Goal: Transaction & Acquisition: Purchase product/service

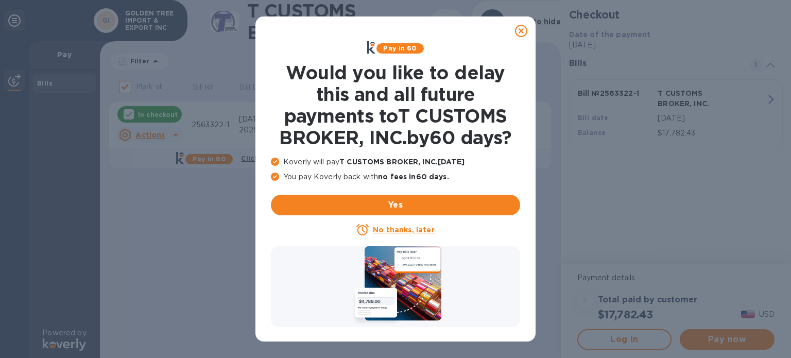
click at [397, 230] on u "No thanks, later" at bounding box center [403, 229] width 61 height 8
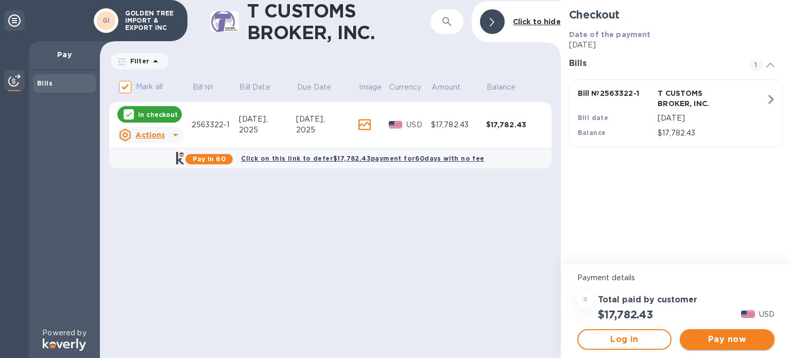
click at [727, 339] on span "Pay now" at bounding box center [727, 339] width 78 height 12
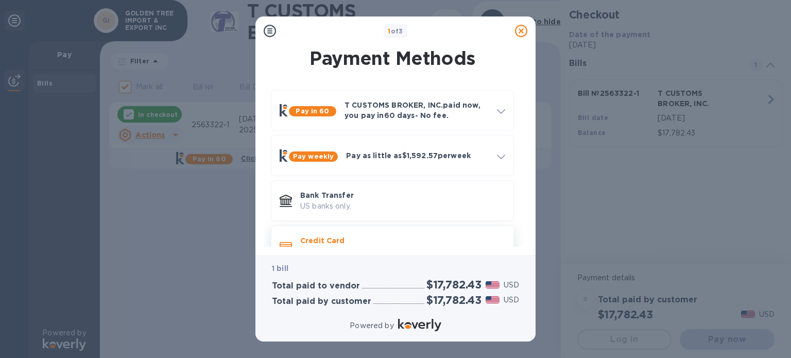
click at [389, 240] on p "Credit Card" at bounding box center [402, 240] width 205 height 10
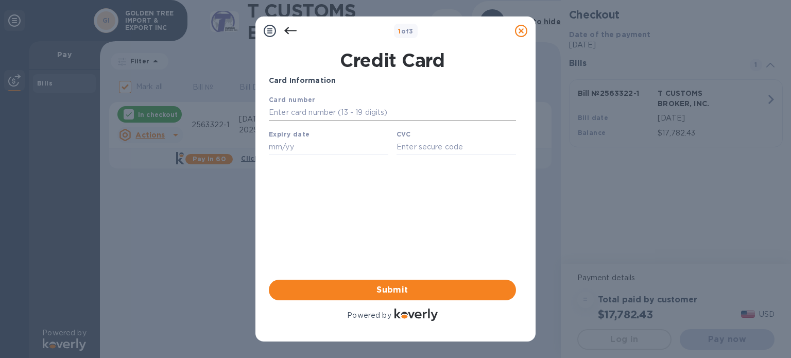
click at [300, 112] on input "text" at bounding box center [392, 112] width 247 height 15
click at [290, 27] on icon at bounding box center [290, 31] width 12 height 12
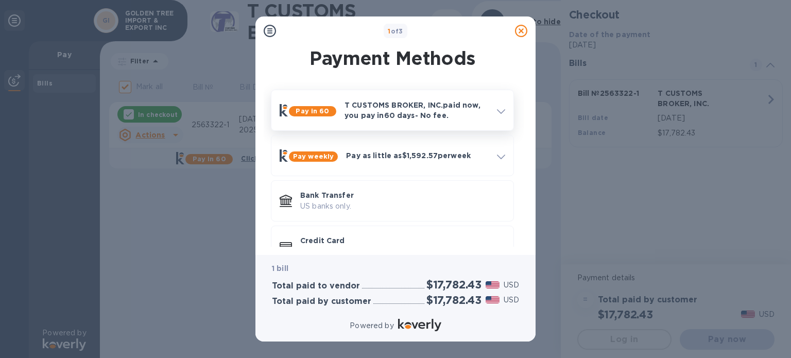
click at [375, 107] on p "T CUSTOMS BROKER, INC. paid now, you pay in 60 days - No fee." at bounding box center [416, 110] width 144 height 21
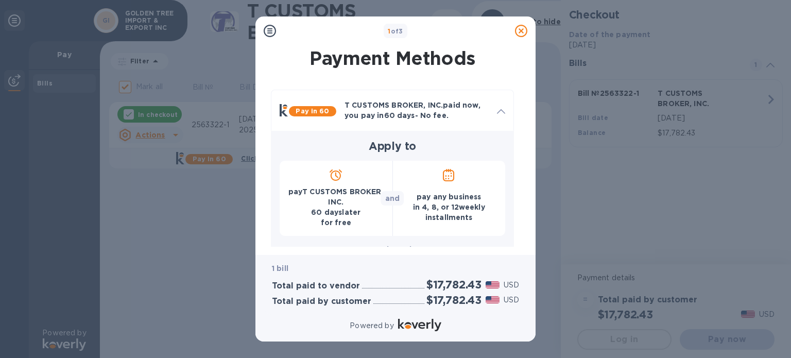
click at [334, 203] on p "pay T CUSTOMS BROKER, INC. 60 days later for free" at bounding box center [336, 206] width 96 height 41
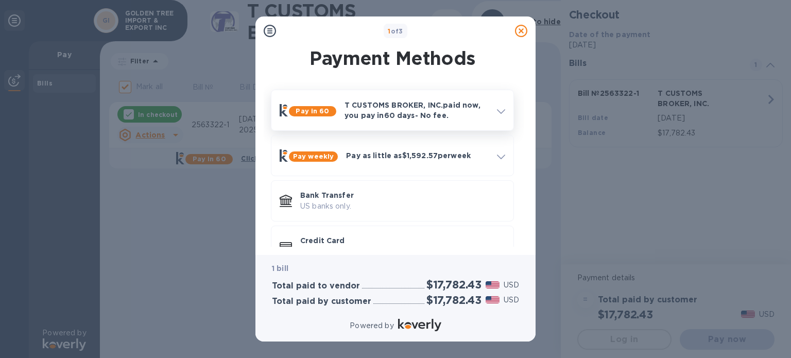
click at [414, 111] on p "T CUSTOMS BROKER, INC. paid now, you pay in 60 days - No fee." at bounding box center [416, 110] width 144 height 21
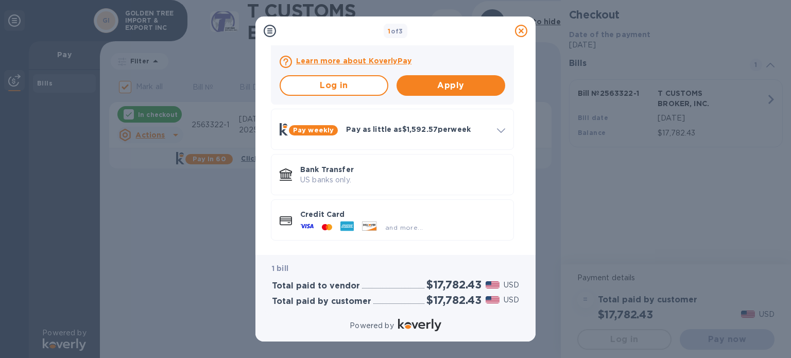
scroll to position [259, 0]
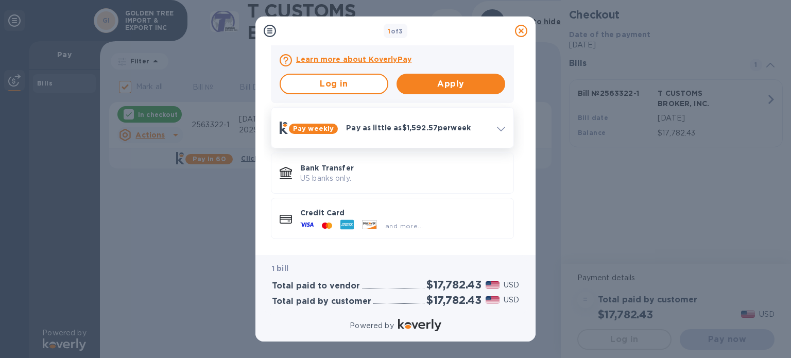
click at [498, 129] on icon at bounding box center [501, 129] width 8 height 5
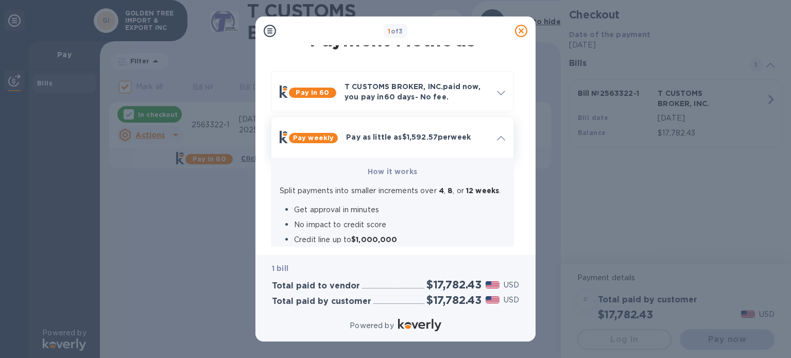
scroll to position [0, 0]
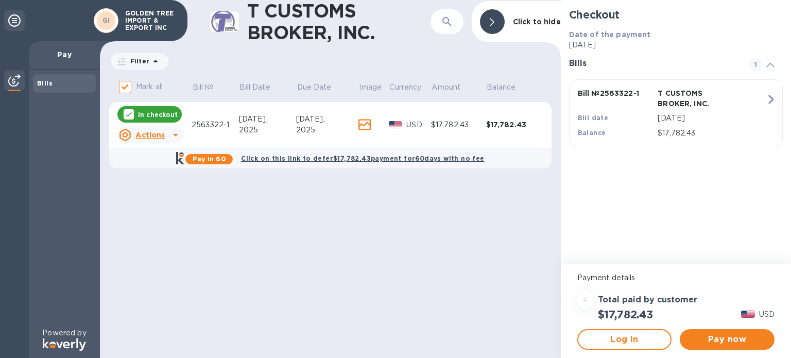
click at [166, 115] on p "In checkout" at bounding box center [158, 114] width 40 height 9
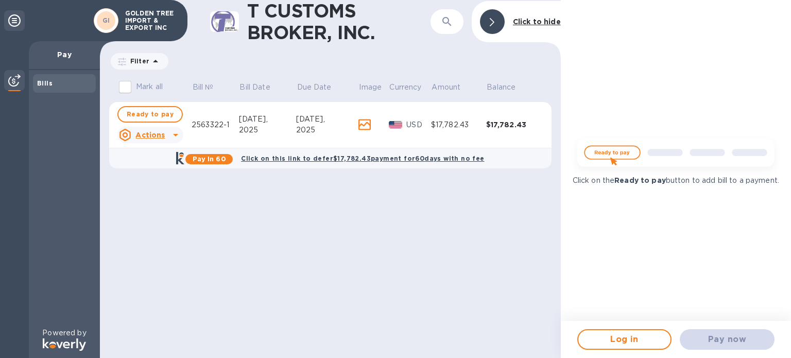
click at [212, 126] on div "2563322-1" at bounding box center [214, 124] width 47 height 11
click at [162, 114] on span "Ready to pay" at bounding box center [150, 114] width 47 height 12
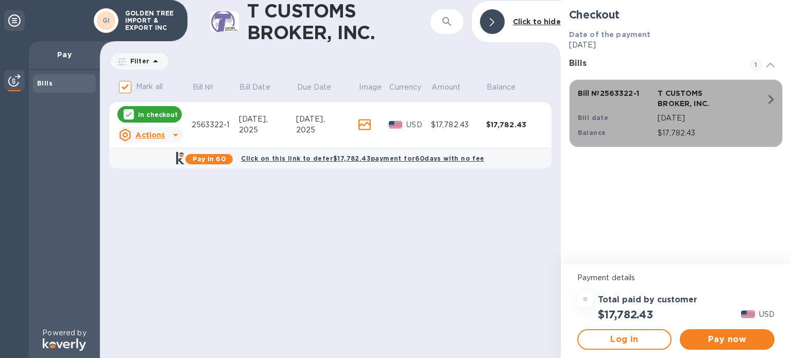
click at [772, 99] on icon "button" at bounding box center [771, 99] width 6 height 9
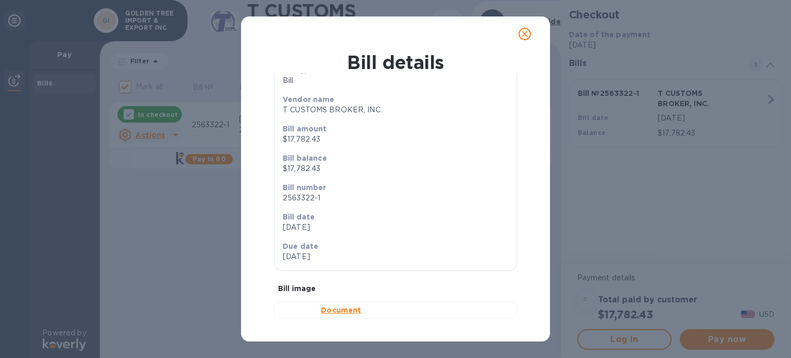
scroll to position [58, 0]
click at [336, 308] on b "Document" at bounding box center [341, 310] width 40 height 8
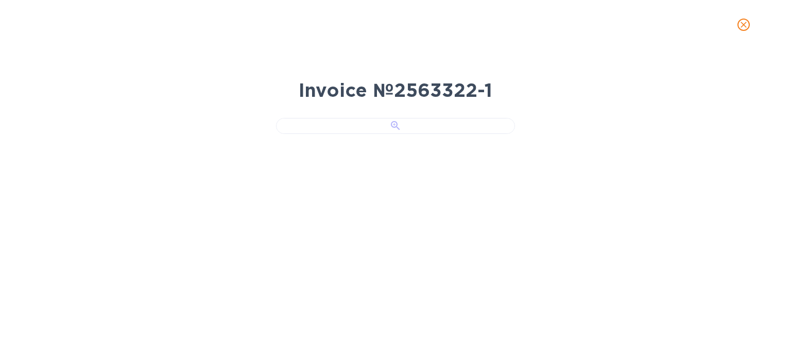
scroll to position [93, 0]
click at [392, 134] on div at bounding box center [395, 126] width 239 height 16
click at [743, 26] on icon "close" at bounding box center [743, 25] width 10 height 10
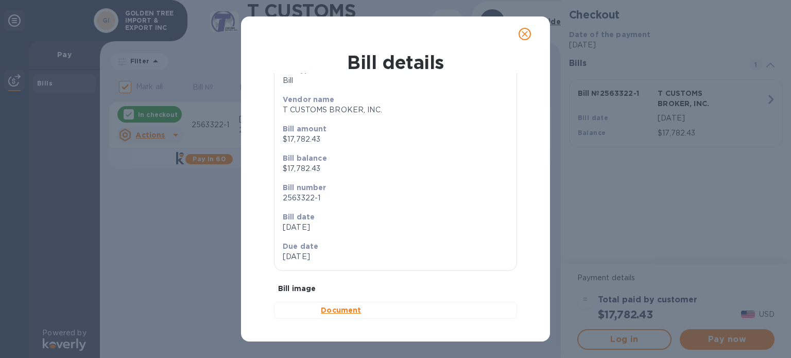
scroll to position [0, 0]
click at [522, 33] on icon "close" at bounding box center [524, 34] width 10 height 10
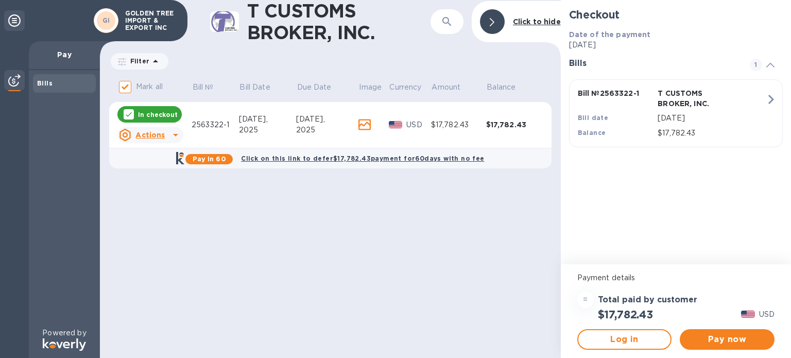
click at [14, 19] on icon at bounding box center [14, 20] width 12 height 12
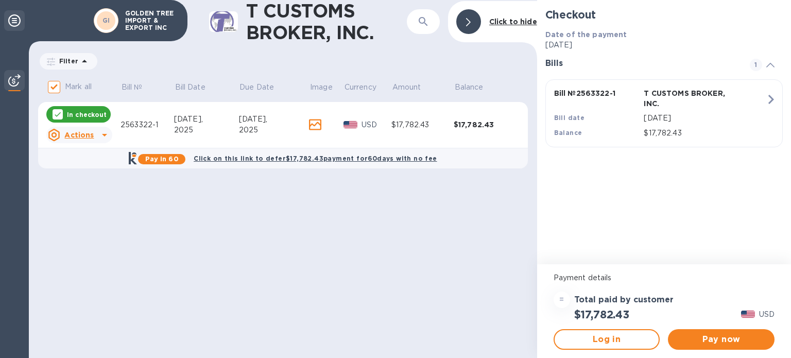
click at [14, 19] on icon at bounding box center [14, 20] width 12 height 12
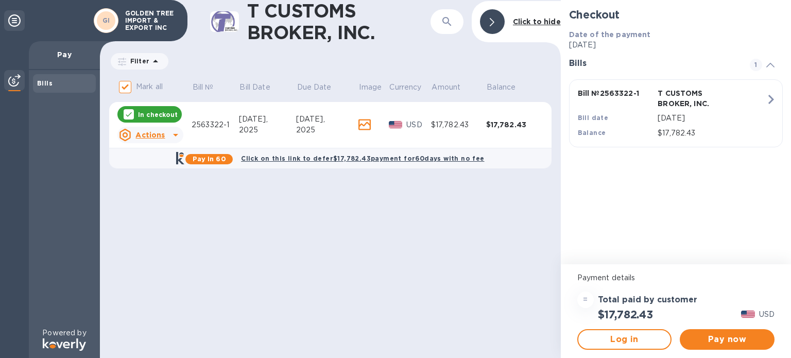
click at [492, 22] on icon at bounding box center [491, 22] width 5 height 8
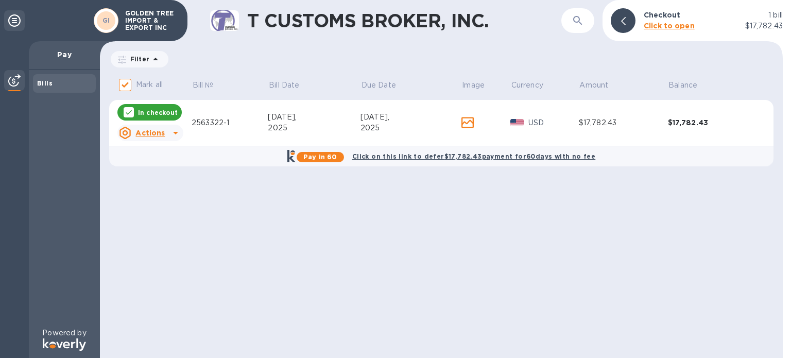
click at [173, 131] on icon at bounding box center [175, 133] width 12 height 12
click at [170, 172] on b "Open bill" at bounding box center [163, 174] width 34 height 8
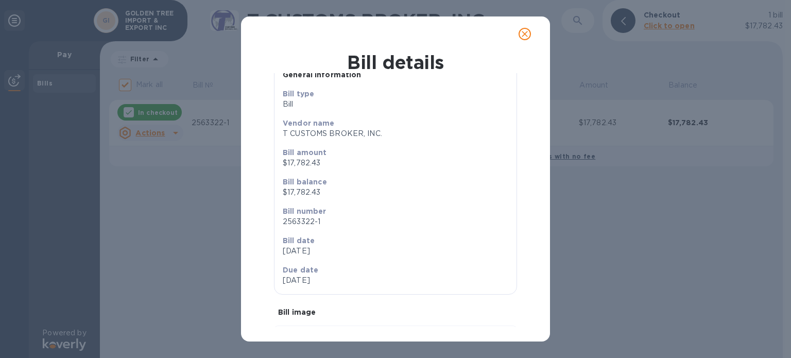
scroll to position [58, 0]
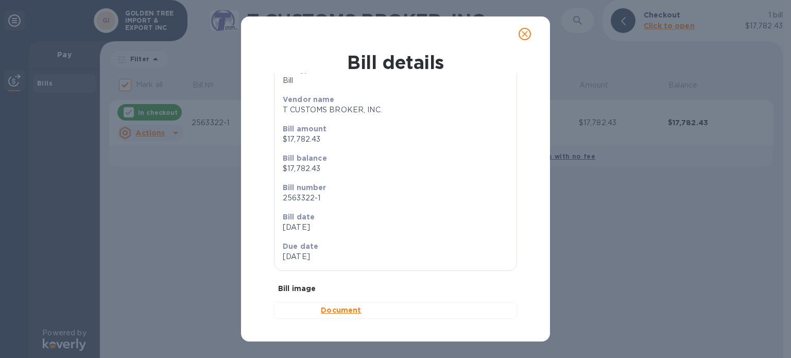
click at [525, 33] on icon "close" at bounding box center [524, 34] width 6 height 6
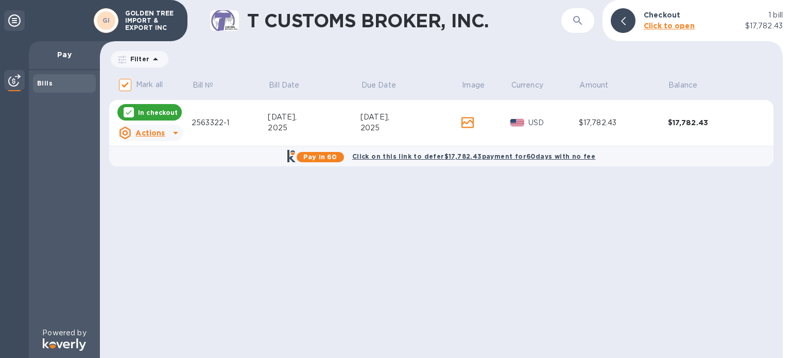
scroll to position [0, 0]
click at [434, 154] on b "Click on this link to defer $17,782.43 payment for 60 days with no fee" at bounding box center [473, 156] width 243 height 8
click at [422, 154] on b "Click on this link to defer $17,782.43 payment for 60 days with no fee" at bounding box center [473, 156] width 243 height 8
click at [494, 156] on b "Click on this link to defer $17,782.43 payment for 60 days with no fee" at bounding box center [473, 156] width 243 height 8
click at [399, 153] on b "Click on this link to defer $17,782.43 payment for 60 days with no fee" at bounding box center [473, 156] width 243 height 8
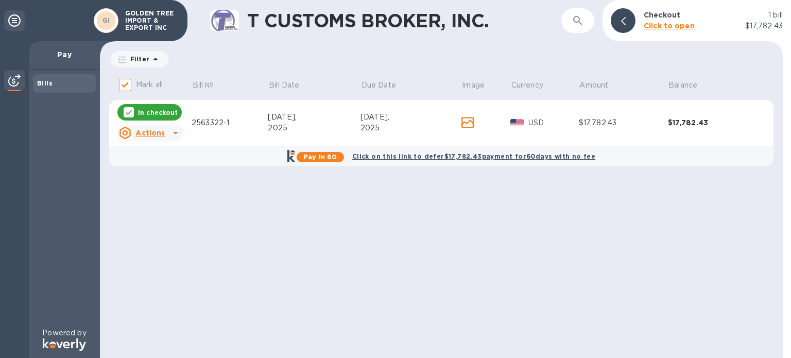
click at [328, 155] on b "Pay in 60" at bounding box center [319, 157] width 33 height 8
click at [161, 111] on p "In checkout" at bounding box center [158, 112] width 40 height 9
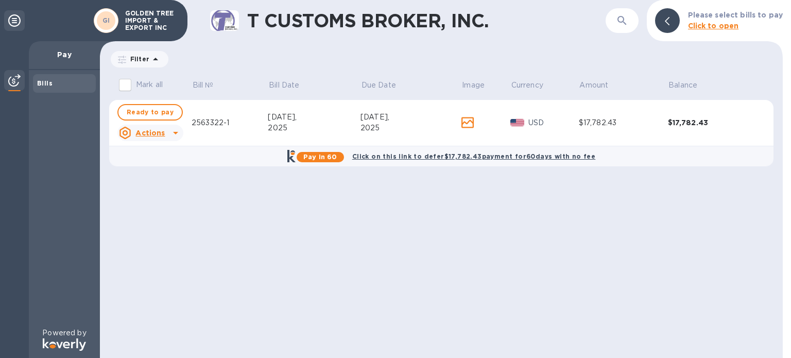
click at [396, 154] on b "Click on this link to defer $17,782.43 payment for 60 days with no fee" at bounding box center [473, 156] width 243 height 8
checkbox input "true"
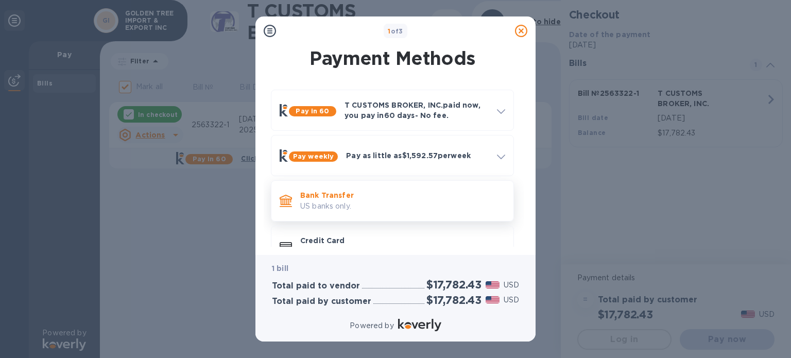
click at [403, 203] on p "US banks only." at bounding box center [402, 206] width 205 height 11
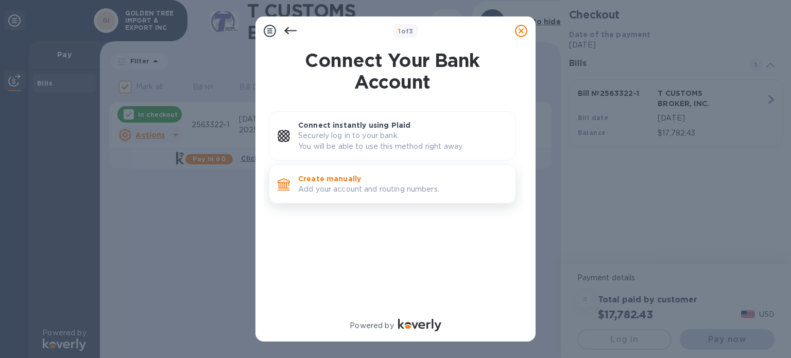
click at [376, 187] on p "Add your account and routing numbers." at bounding box center [402, 189] width 209 height 11
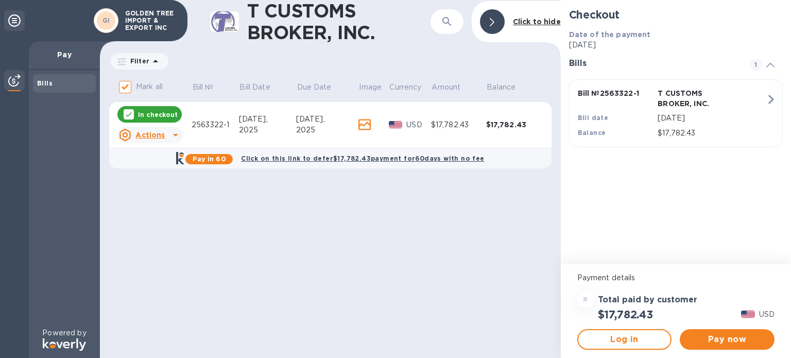
click at [412, 157] on b "Click on this link to defer $17,782.43 payment for 60 days with no fee" at bounding box center [362, 158] width 243 height 8
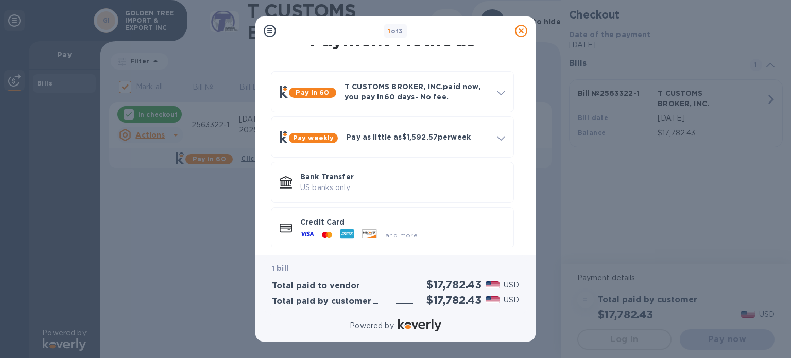
scroll to position [28, 0]
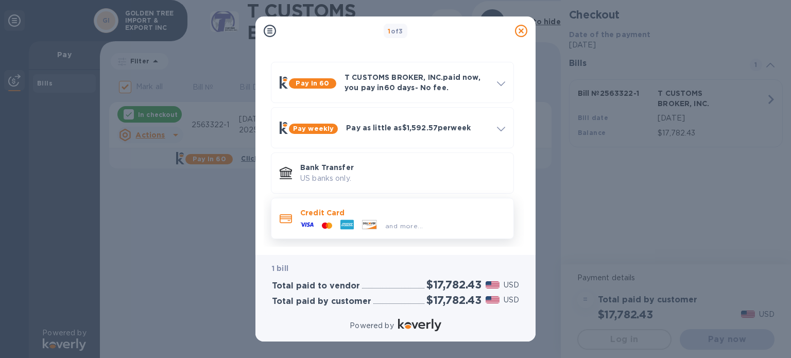
click at [424, 223] on div "and more..." at bounding box center [404, 225] width 46 height 11
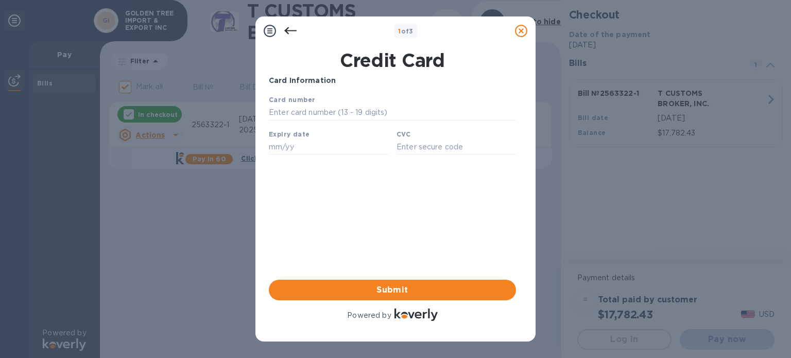
scroll to position [0, 0]
click at [334, 112] on input "text" at bounding box center [392, 112] width 247 height 15
type input "3727 2445 8113 003"
click at [290, 150] on input "text" at bounding box center [328, 146] width 119 height 15
type input "01/30"
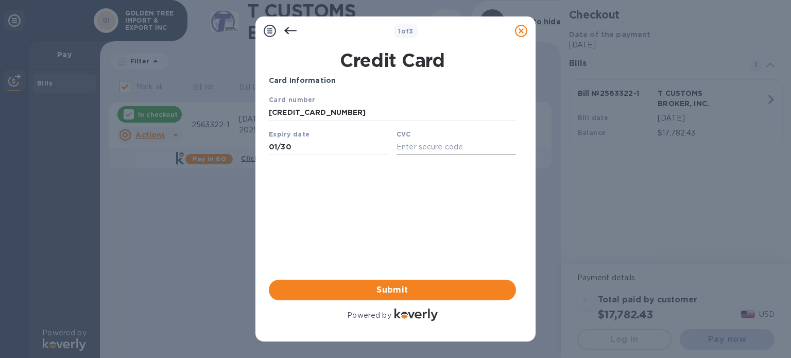
click at [417, 152] on input "text" at bounding box center [455, 146] width 119 height 15
type input "6844"
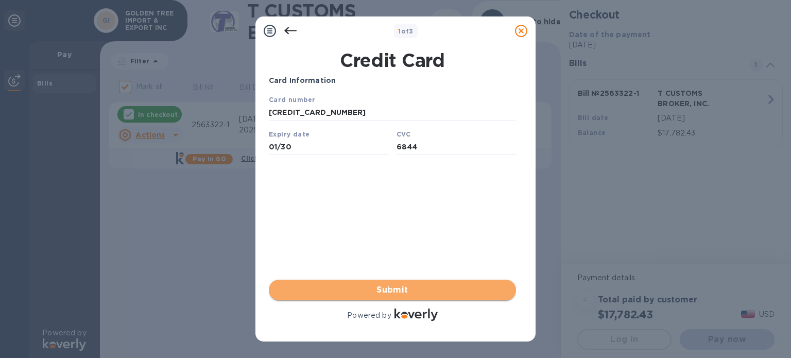
click at [397, 288] on span "Submit" at bounding box center [392, 290] width 231 height 12
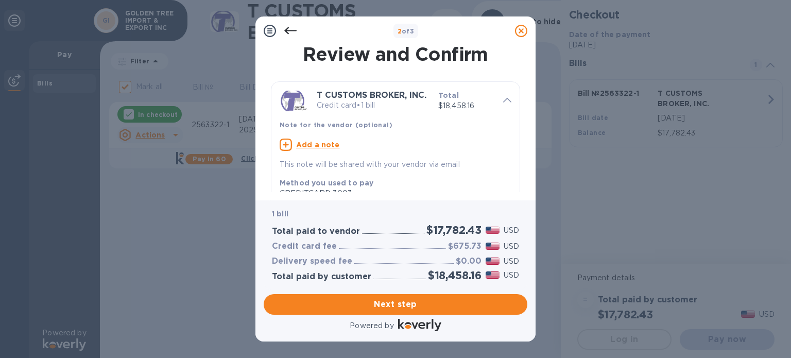
click at [291, 26] on icon at bounding box center [290, 31] width 12 height 12
